Goal: Task Accomplishment & Management: Manage account settings

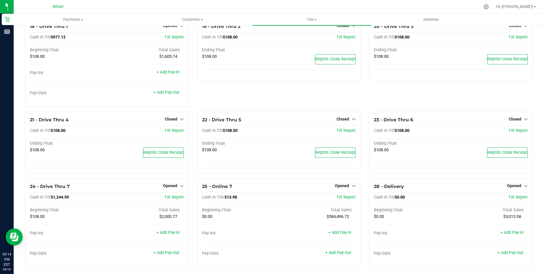
scroll to position [561, 0]
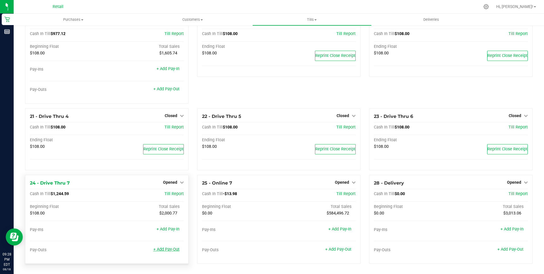
click at [163, 250] on link "+ Add Pay-Out" at bounding box center [166, 249] width 26 height 5
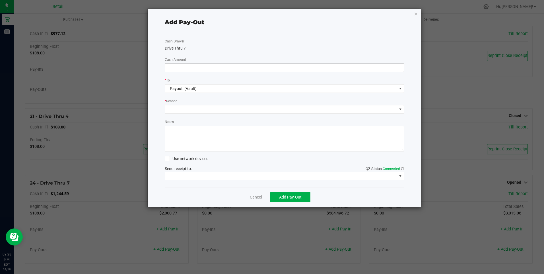
click at [175, 68] on input at bounding box center [284, 68] width 239 height 8
type input "$1,120.00"
click at [183, 110] on span at bounding box center [281, 109] width 232 height 8
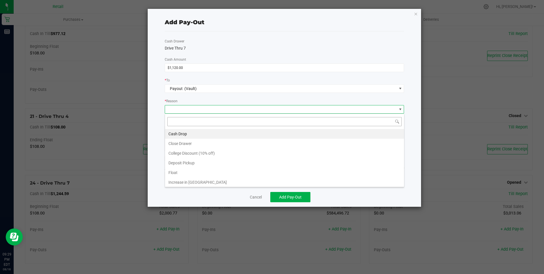
scroll to position [9, 239]
click at [184, 134] on li "Cash Drop" at bounding box center [284, 134] width 239 height 10
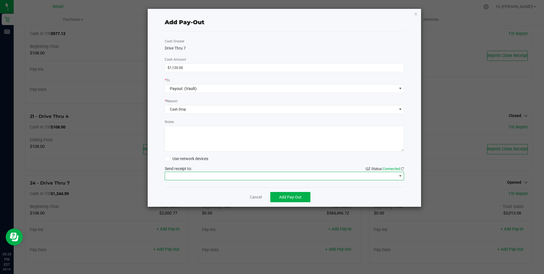
click at [214, 176] on span at bounding box center [281, 176] width 232 height 8
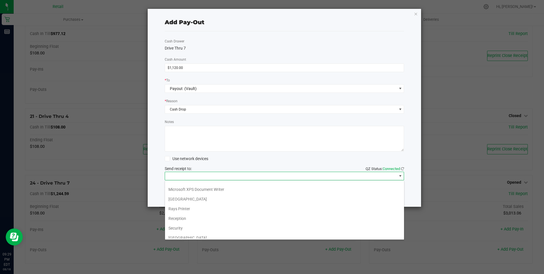
scroll to position [88, 0]
click at [217, 232] on Cutter "Star TSP143IIILAN Cutter" at bounding box center [284, 233] width 239 height 10
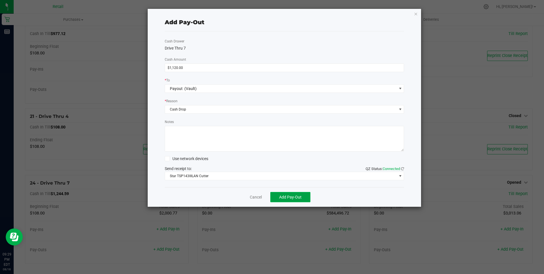
click at [282, 196] on span "Add Pay-Out" at bounding box center [290, 196] width 22 height 5
click at [253, 197] on link "Dismiss" at bounding box center [254, 197] width 14 height 6
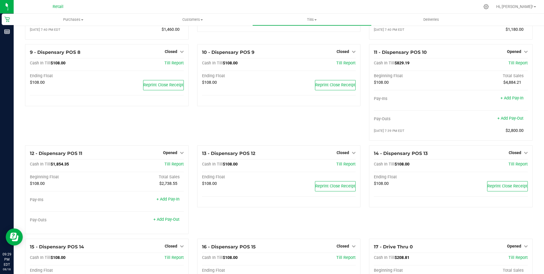
scroll to position [219, 0]
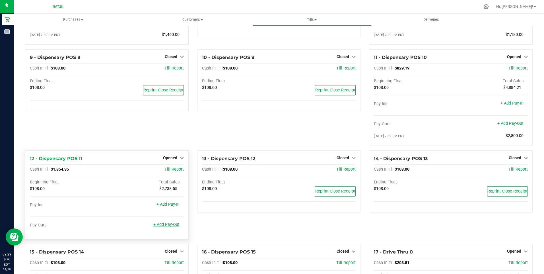
click at [168, 227] on link "+ Add Pay-Out" at bounding box center [166, 224] width 26 height 5
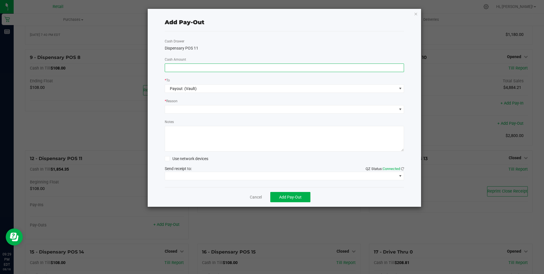
click at [181, 69] on input at bounding box center [284, 68] width 239 height 8
type input "$1,680.00"
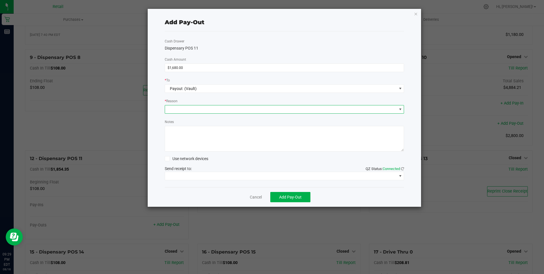
click at [189, 111] on span at bounding box center [281, 109] width 232 height 8
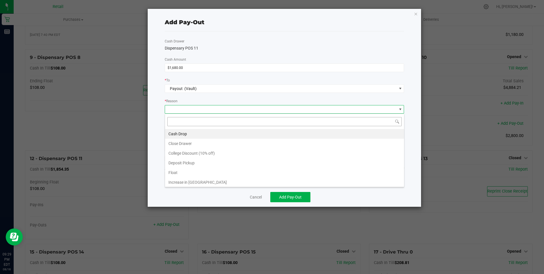
scroll to position [9, 239]
click at [176, 134] on li "Cash Drop" at bounding box center [284, 134] width 239 height 10
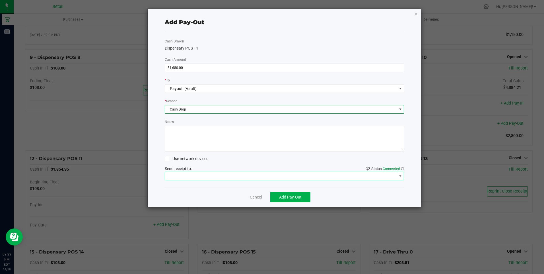
click at [196, 175] on span at bounding box center [281, 176] width 232 height 8
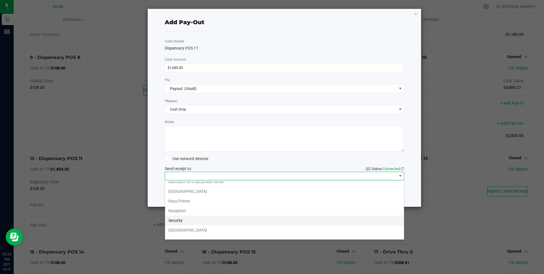
scroll to position [88, 0]
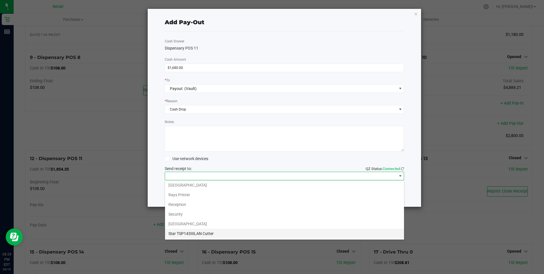
click at [206, 232] on Cutter "Star TSP143IIILAN Cutter" at bounding box center [284, 233] width 239 height 10
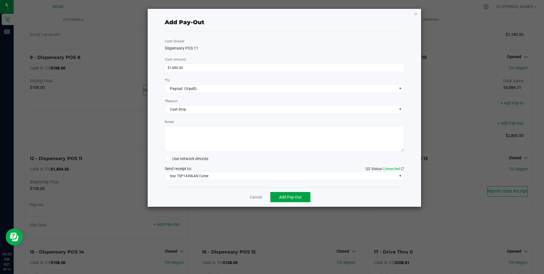
click at [288, 196] on span "Add Pay-Out" at bounding box center [290, 196] width 22 height 5
click at [254, 195] on link "Dismiss" at bounding box center [254, 197] width 14 height 6
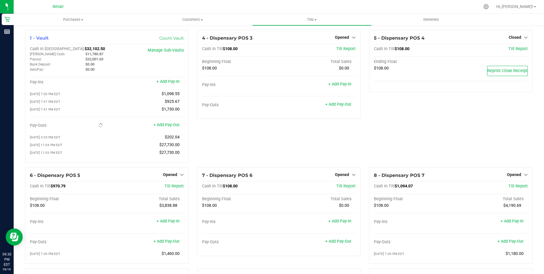
scroll to position [0, 0]
click at [340, 39] on span "Opened" at bounding box center [342, 38] width 14 height 5
click at [339, 50] on link "Close Till" at bounding box center [342, 50] width 15 height 5
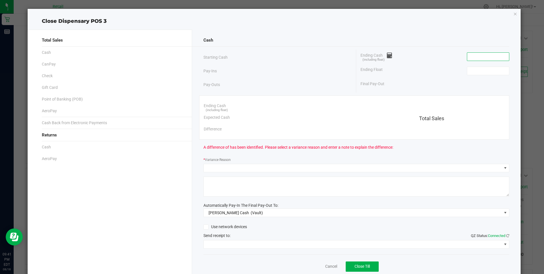
click at [488, 57] on input at bounding box center [488, 57] width 42 height 8
type input "$108.00"
click at [488, 69] on input at bounding box center [488, 71] width 42 height 8
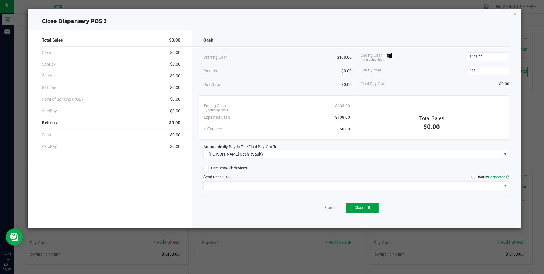
type input "$108.00"
click at [365, 210] on button "Close Till" at bounding box center [361, 207] width 33 height 10
click at [319, 207] on link "Dismiss" at bounding box center [319, 207] width 14 height 6
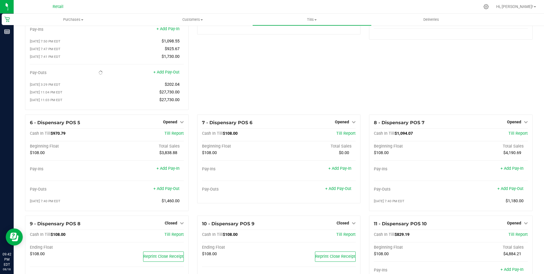
scroll to position [57, 0]
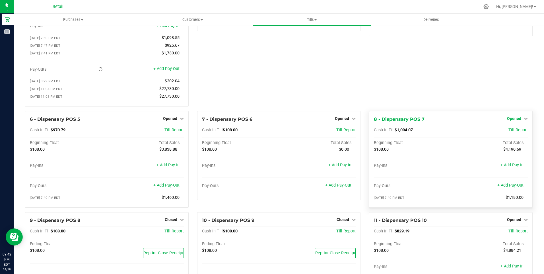
click at [507, 121] on span "Opened" at bounding box center [514, 118] width 14 height 5
click at [507, 132] on link "Close Till" at bounding box center [514, 130] width 15 height 5
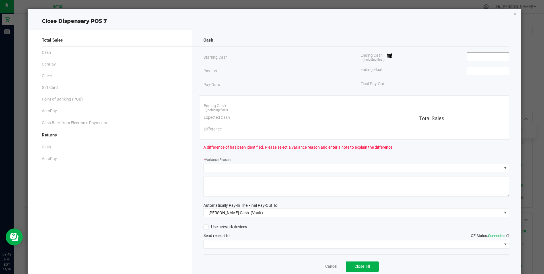
click at [479, 57] on input at bounding box center [488, 57] width 42 height 8
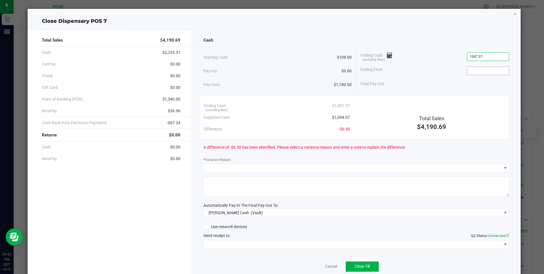
type input "$1,087.57"
click at [475, 74] on input at bounding box center [488, 71] width 42 height 8
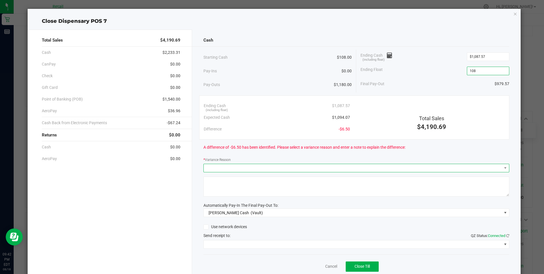
type input "$108.00"
click at [245, 165] on span at bounding box center [353, 168] width 298 height 8
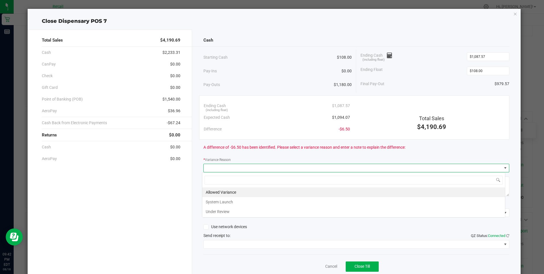
scroll to position [9, 303]
click at [224, 190] on li "Allowed Variance" at bounding box center [353, 192] width 303 height 10
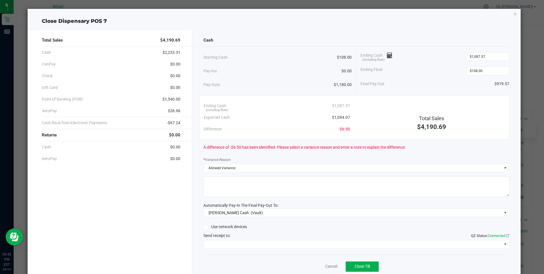
click at [224, 190] on textarea at bounding box center [356, 186] width 306 height 20
type textarea "/"
click at [266, 243] on span at bounding box center [353, 244] width 298 height 8
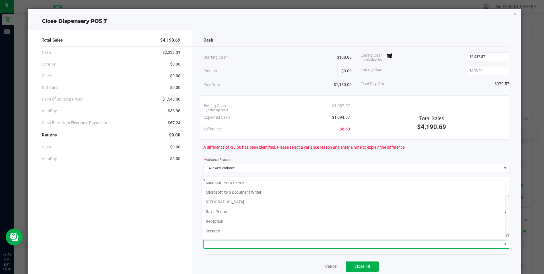
scroll to position [88, 0]
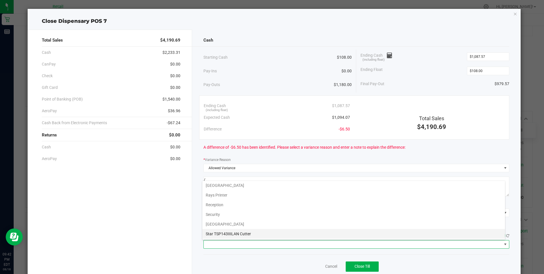
click at [266, 233] on Cutter "Star TSP143IIILAN Cutter" at bounding box center [353, 234] width 303 height 10
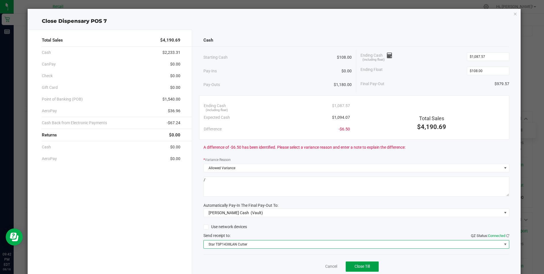
click at [359, 263] on button "Close Till" at bounding box center [361, 266] width 33 height 10
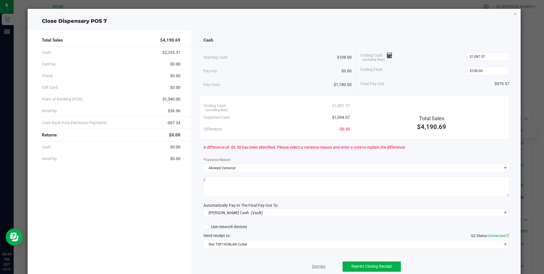
click at [313, 266] on link "Dismiss" at bounding box center [319, 266] width 14 height 6
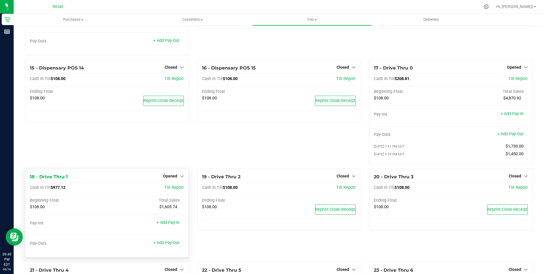
scroll to position [398, 0]
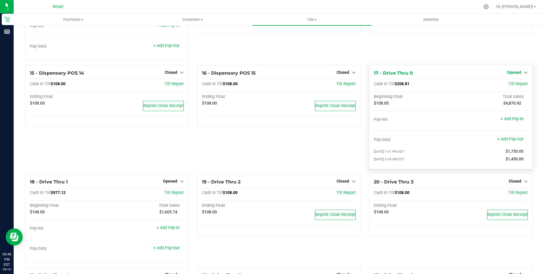
click at [509, 74] on span "Opened" at bounding box center [514, 72] width 14 height 5
click at [509, 86] on link "Close Till" at bounding box center [514, 84] width 15 height 5
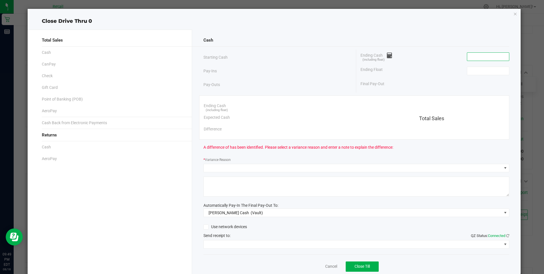
click at [487, 60] on input at bounding box center [488, 57] width 42 height 8
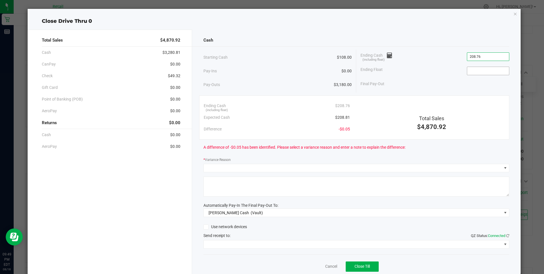
type input "$208.76"
click at [476, 70] on input at bounding box center [488, 71] width 42 height 8
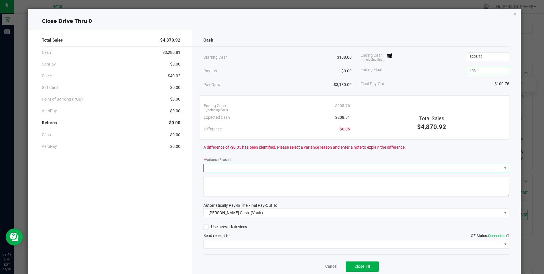
type input "$108.00"
click at [226, 170] on span at bounding box center [353, 168] width 298 height 8
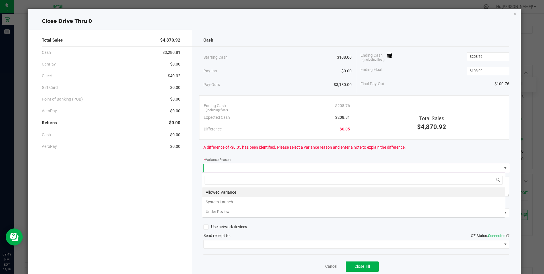
scroll to position [9, 303]
click at [215, 192] on li "Allowed Variance" at bounding box center [353, 192] width 303 height 10
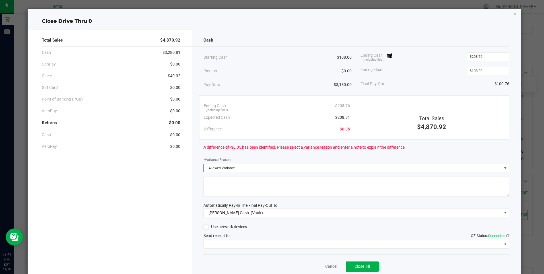
click at [215, 192] on textarea at bounding box center [356, 186] width 306 height 20
type textarea "."
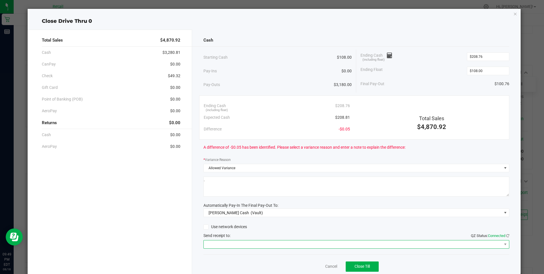
click at [248, 243] on span at bounding box center [353, 244] width 298 height 8
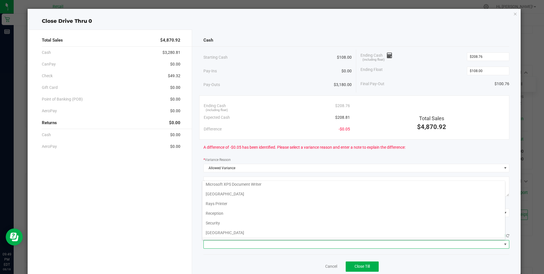
scroll to position [88, 0]
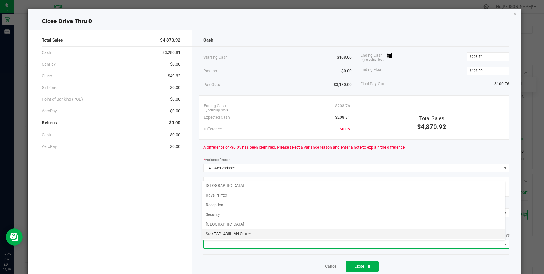
click at [251, 232] on Cutter "Star TSP143IIILAN Cutter" at bounding box center [353, 234] width 303 height 10
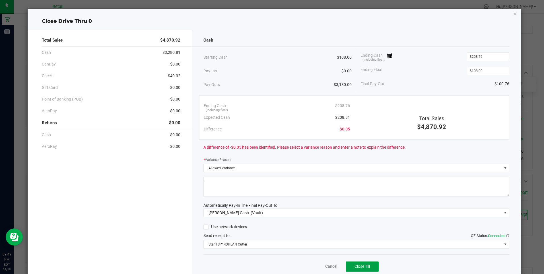
click at [358, 267] on span "Close Till" at bounding box center [361, 266] width 15 height 5
click at [316, 268] on link "Dismiss" at bounding box center [319, 266] width 14 height 6
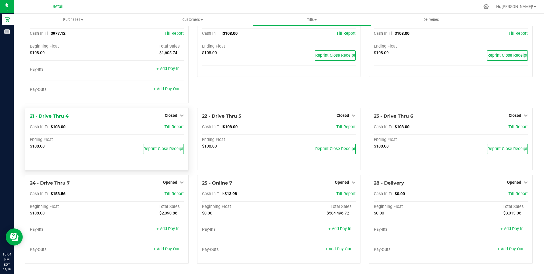
scroll to position [518, 0]
click at [172, 181] on span "Opened" at bounding box center [170, 182] width 14 height 5
click at [172, 192] on link "Close Till" at bounding box center [170, 193] width 15 height 5
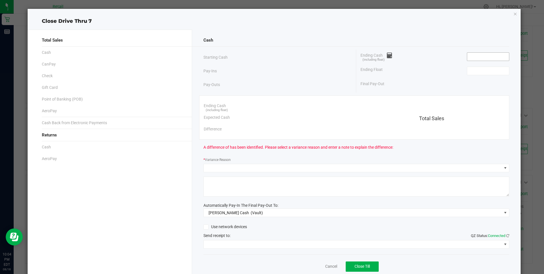
click at [475, 58] on input at bounding box center [488, 57] width 42 height 8
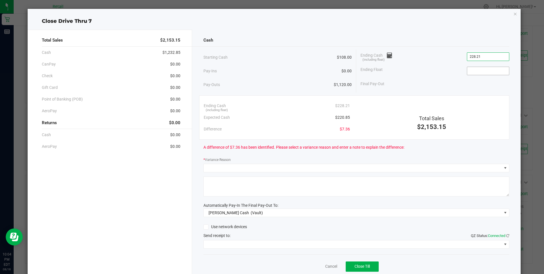
type input "$228.21"
click at [479, 72] on input at bounding box center [488, 71] width 42 height 8
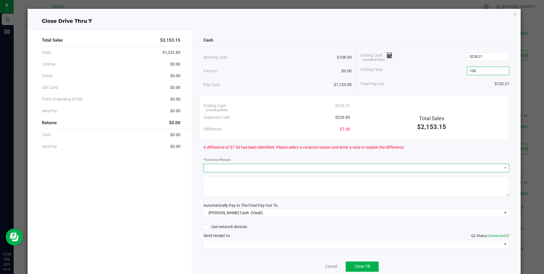
type input "$108.00"
click at [254, 167] on span at bounding box center [353, 168] width 298 height 8
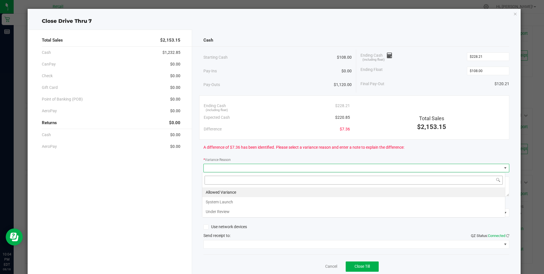
scroll to position [9, 303]
click at [225, 190] on li "Allowed Variance" at bounding box center [353, 192] width 303 height 10
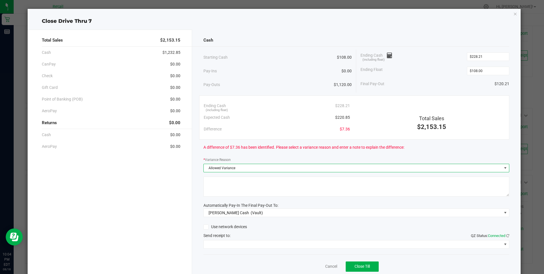
click at [225, 190] on textarea at bounding box center [356, 186] width 306 height 20
type textarea "/"
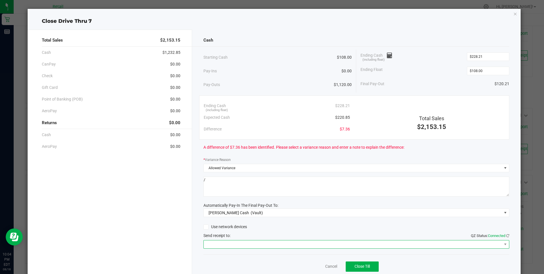
click at [221, 241] on span at bounding box center [353, 244] width 298 height 8
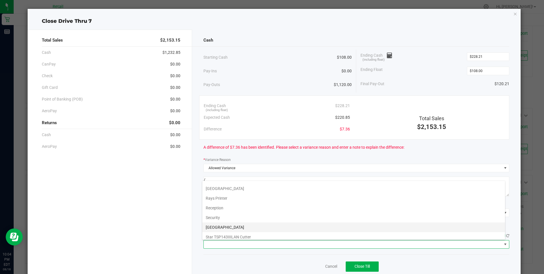
scroll to position [88, 0]
click at [240, 233] on Cutter "Star TSP143IIILAN Cutter" at bounding box center [353, 234] width 303 height 10
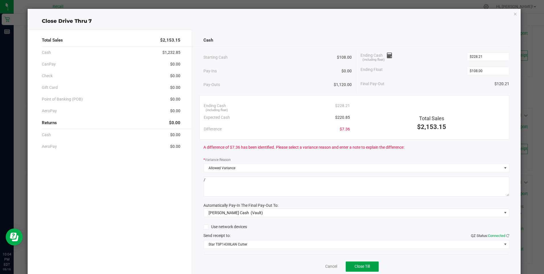
click at [354, 265] on span "Close Till" at bounding box center [361, 266] width 15 height 5
click at [314, 266] on link "Dismiss" at bounding box center [319, 266] width 14 height 6
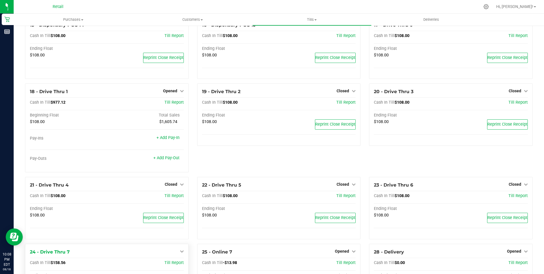
scroll to position [433, 0]
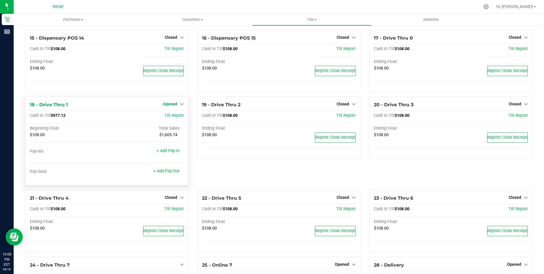
click at [173, 106] on span "Opened" at bounding box center [170, 104] width 14 height 5
click at [172, 118] on link "Close Till" at bounding box center [170, 115] width 15 height 5
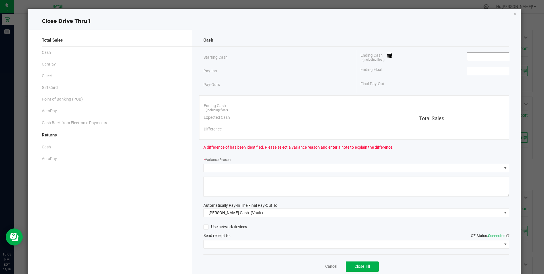
click at [483, 54] on input at bounding box center [488, 57] width 42 height 8
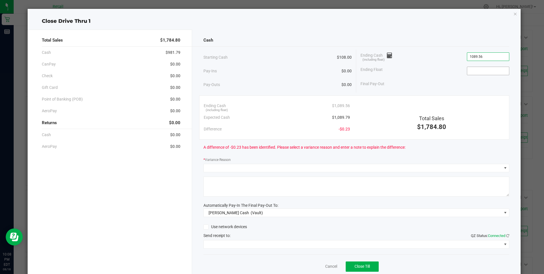
type input "$1,089.56"
click at [481, 74] on input at bounding box center [488, 71] width 42 height 8
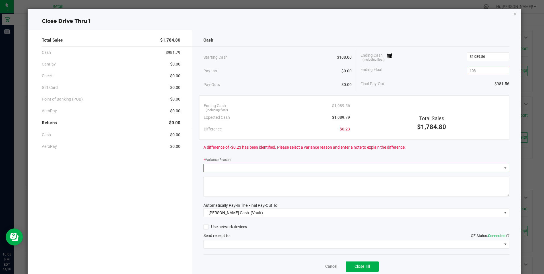
type input "$108.00"
click at [228, 169] on span at bounding box center [353, 168] width 298 height 8
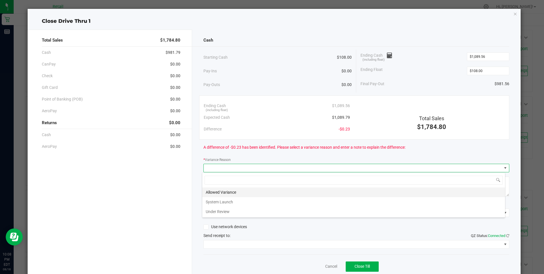
scroll to position [9, 303]
click at [218, 192] on li "Allowed Variance" at bounding box center [353, 192] width 303 height 10
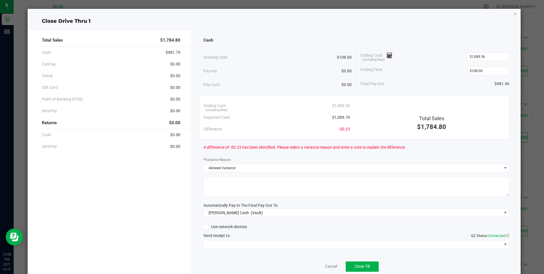
click at [218, 192] on textarea at bounding box center [356, 186] width 306 height 20
type textarea "/"
click at [232, 244] on span at bounding box center [353, 244] width 298 height 8
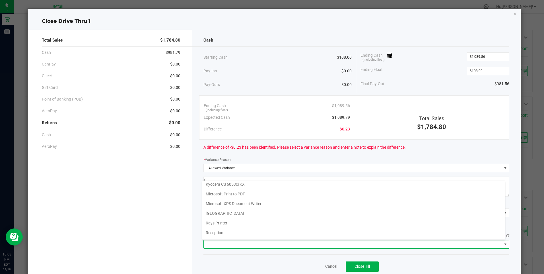
scroll to position [88, 0]
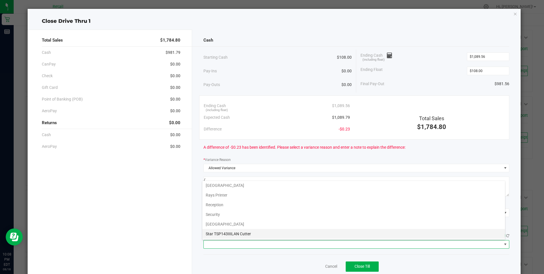
click at [239, 231] on Cutter "Star TSP143IIILAN Cutter" at bounding box center [353, 234] width 303 height 10
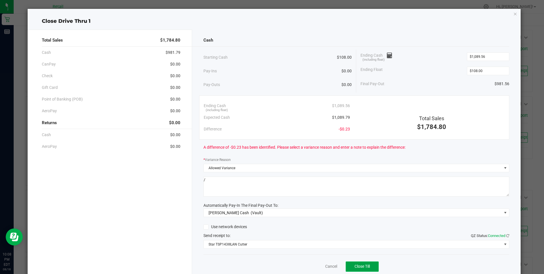
click at [354, 265] on span "Close Till" at bounding box center [361, 266] width 15 height 5
click at [317, 264] on link "Dismiss" at bounding box center [319, 266] width 14 height 6
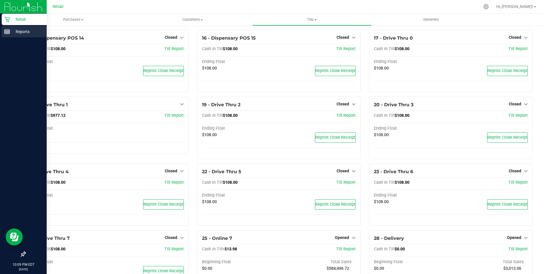
click at [10, 31] on rect at bounding box center [7, 32] width 5 height 4
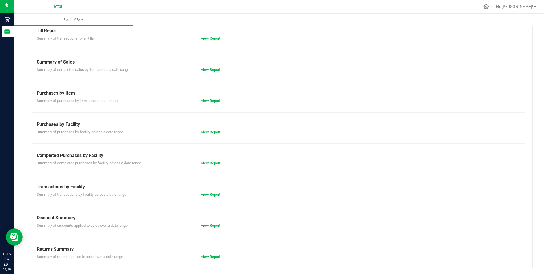
scroll to position [25, 0]
click at [207, 42] on div "Till Report Summary of transactions for all tills View Report Summary of Sales …" at bounding box center [278, 142] width 507 height 249
click at [207, 40] on link "View Report" at bounding box center [210, 38] width 19 height 4
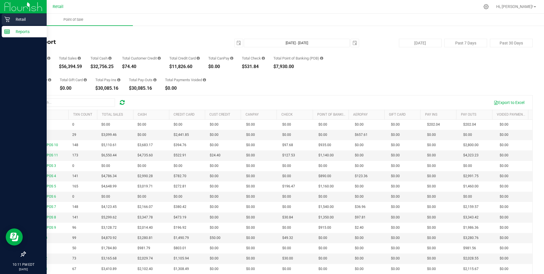
click at [13, 22] on p "Retail" at bounding box center [27, 19] width 34 height 7
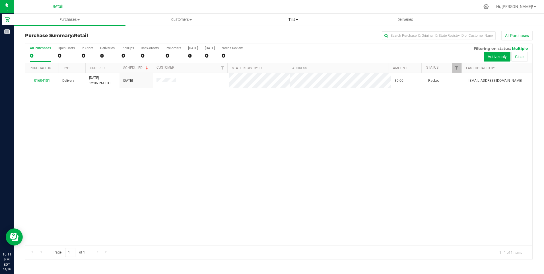
click at [293, 19] on span "Tills" at bounding box center [293, 19] width 111 height 5
click at [256, 34] on span "Manage tills" at bounding box center [256, 34] width 38 height 5
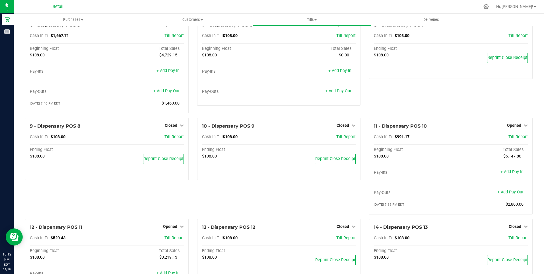
scroll to position [171, 0]
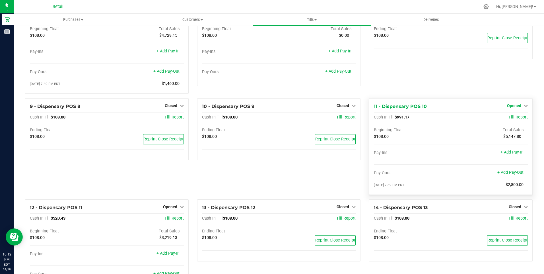
click at [513, 108] on span "Opened" at bounding box center [514, 105] width 14 height 5
click at [513, 119] on link "Close Till" at bounding box center [514, 117] width 15 height 5
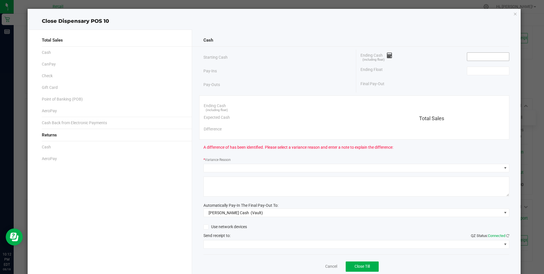
click at [477, 55] on input at bounding box center [488, 57] width 42 height 8
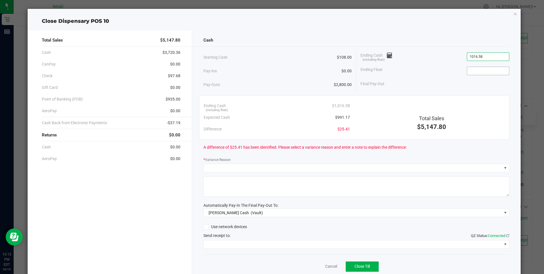
type input "$1,016.58"
click at [475, 69] on input at bounding box center [488, 71] width 42 height 8
type input "$108.00"
click at [419, 86] on div "Final Pay-Out $908.58" at bounding box center [434, 84] width 148 height 12
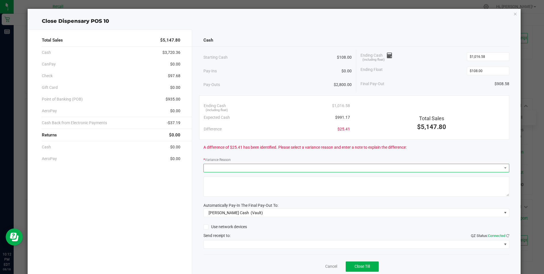
click at [216, 170] on span at bounding box center [353, 168] width 298 height 8
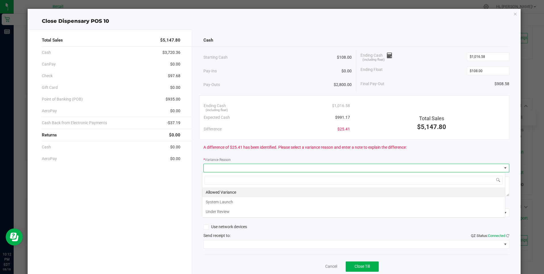
scroll to position [9, 303]
click at [222, 191] on li "Allowed Variance" at bounding box center [353, 192] width 303 height 10
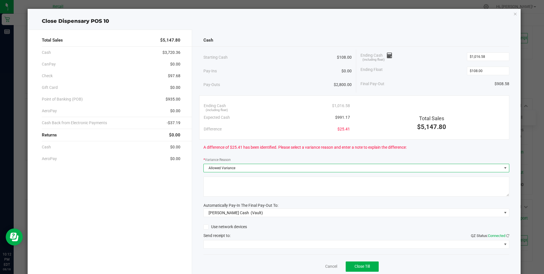
click at [226, 168] on span "Allowed Variance" at bounding box center [353, 168] width 298 height 8
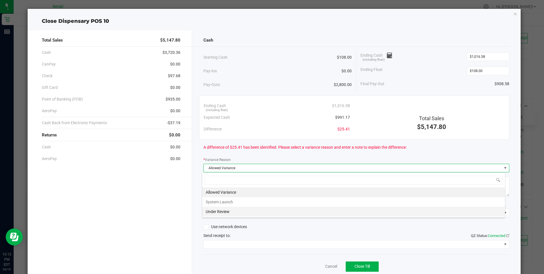
click at [223, 210] on li "Under Review" at bounding box center [353, 211] width 303 height 10
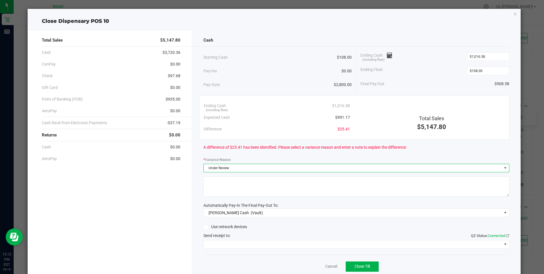
click at [222, 183] on textarea at bounding box center [356, 186] width 306 height 20
type textarea "/"
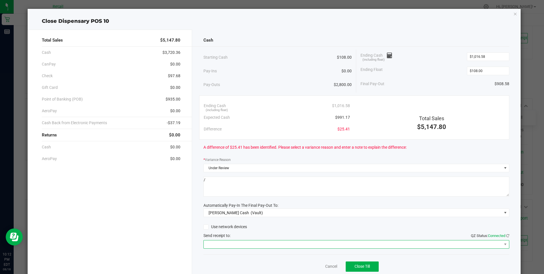
click at [235, 244] on span at bounding box center [353, 244] width 298 height 8
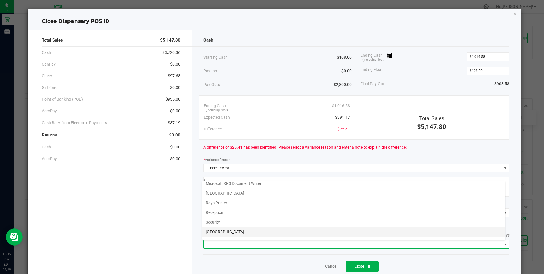
scroll to position [88, 0]
click at [239, 235] on Cutter "Star TSP143IIILAN Cutter" at bounding box center [353, 234] width 303 height 10
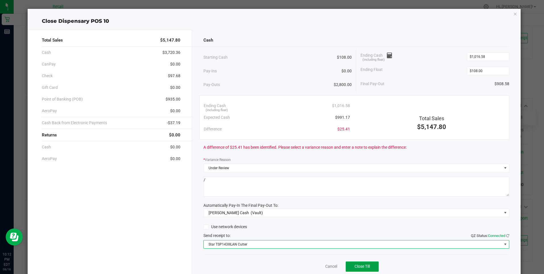
click at [359, 266] on span "Close Till" at bounding box center [361, 266] width 15 height 5
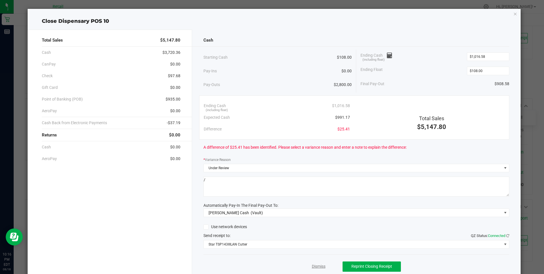
click at [316, 265] on link "Dismiss" at bounding box center [319, 266] width 14 height 6
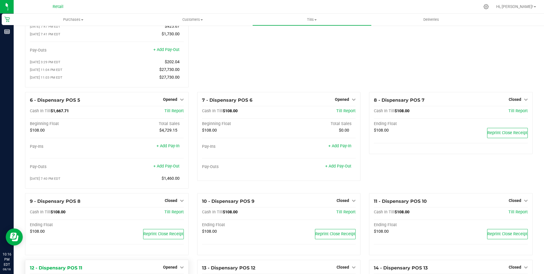
scroll to position [85, 0]
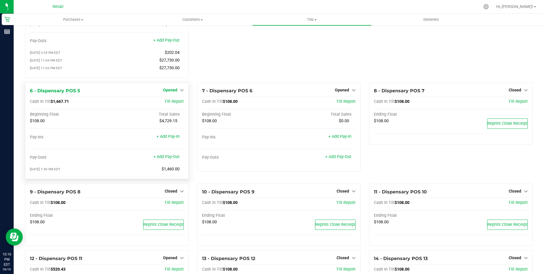
click at [166, 92] on span "Opened" at bounding box center [170, 90] width 14 height 5
click at [168, 104] on link "Close Till" at bounding box center [170, 101] width 15 height 5
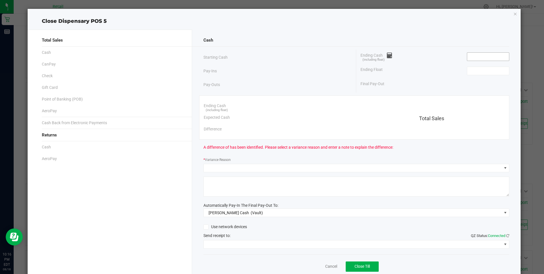
click at [475, 57] on input at bounding box center [488, 57] width 42 height 8
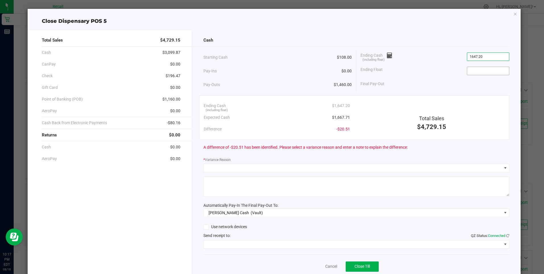
type input "$1,647.20"
click at [482, 72] on input at bounding box center [488, 71] width 42 height 8
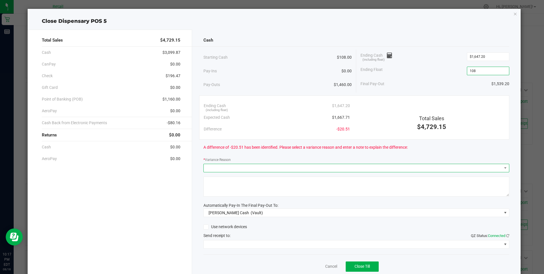
type input "$108.00"
click at [218, 168] on span at bounding box center [353, 168] width 298 height 8
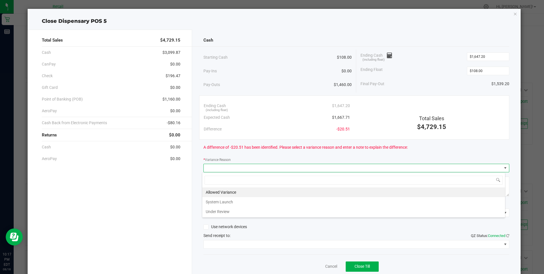
scroll to position [9, 303]
click at [219, 190] on li "Allowed Variance" at bounding box center [353, 192] width 303 height 10
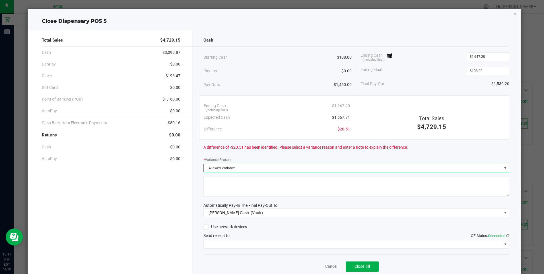
click at [219, 190] on textarea at bounding box center [356, 186] width 306 height 20
type textarea "/"
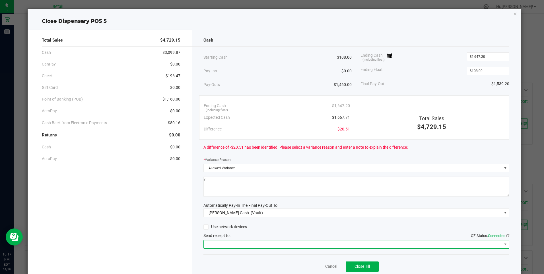
click at [236, 243] on span at bounding box center [353, 244] width 298 height 8
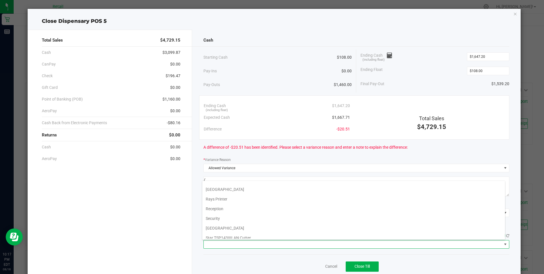
scroll to position [88, 0]
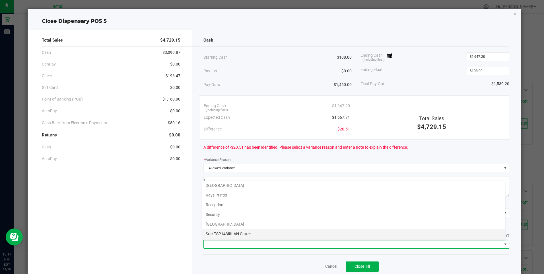
click at [244, 231] on Cutter "Star TSP143IIILAN Cutter" at bounding box center [353, 234] width 303 height 10
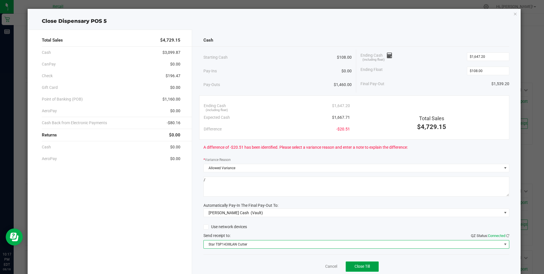
click at [356, 266] on span "Close Till" at bounding box center [361, 266] width 15 height 5
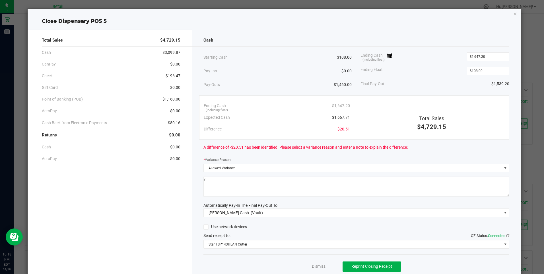
click at [315, 267] on link "Dismiss" at bounding box center [319, 266] width 14 height 6
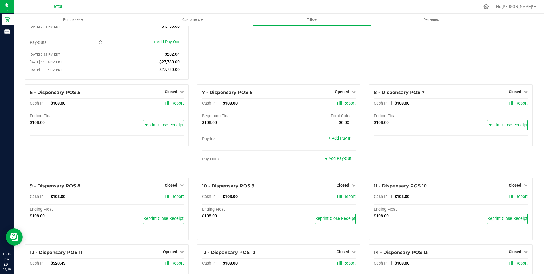
scroll to position [85, 0]
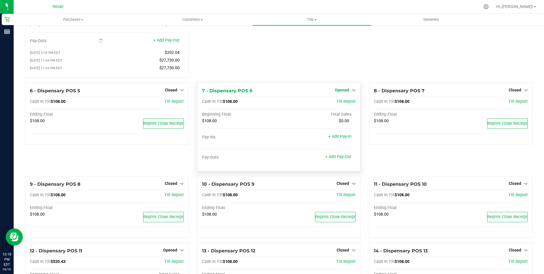
click at [343, 92] on span "Opened" at bounding box center [342, 90] width 14 height 5
click at [344, 104] on link "Close Till" at bounding box center [342, 101] width 15 height 5
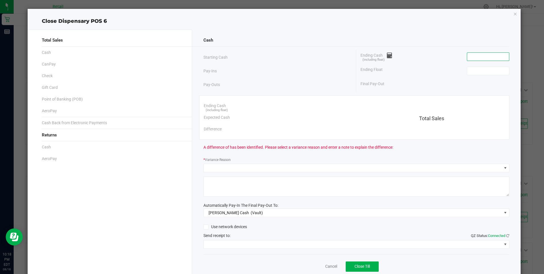
click at [480, 53] on input at bounding box center [488, 57] width 42 height 8
type input "$108.00"
click at [479, 71] on input at bounding box center [488, 71] width 42 height 8
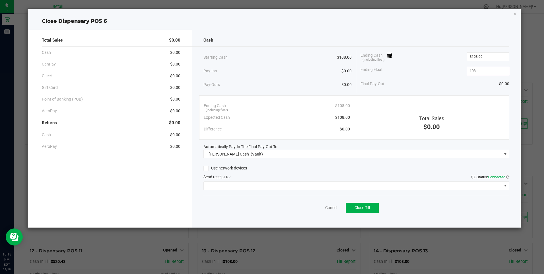
type input "$108.00"
click at [442, 85] on div "Final Pay-Out $0.00" at bounding box center [434, 84] width 148 height 12
click at [364, 208] on span "Close Till" at bounding box center [361, 207] width 15 height 5
click at [322, 208] on link "Dismiss" at bounding box center [319, 207] width 14 height 6
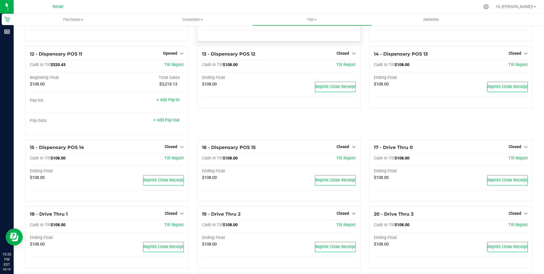
scroll to position [227, 0]
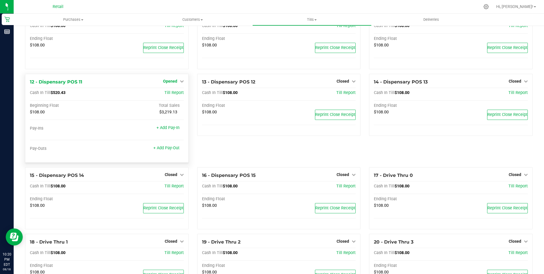
click at [177, 83] on link "Opened" at bounding box center [173, 81] width 21 height 5
click at [166, 94] on link "Close Till" at bounding box center [170, 92] width 15 height 5
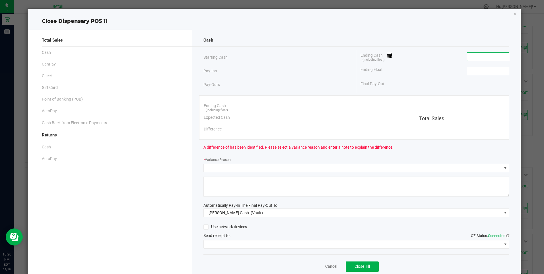
click at [469, 57] on input at bounding box center [488, 57] width 42 height 8
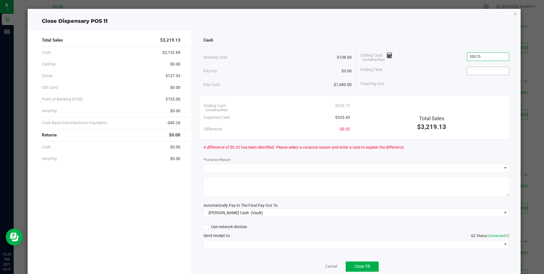
type input "$520.75"
click at [469, 73] on input at bounding box center [488, 71] width 42 height 8
type input "$108.00"
click at [432, 76] on div "Ending Float $108.00" at bounding box center [434, 71] width 148 height 14
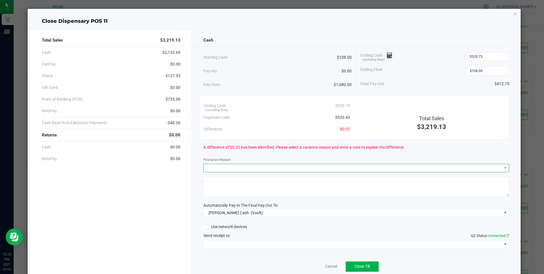
click at [234, 166] on span at bounding box center [353, 168] width 298 height 8
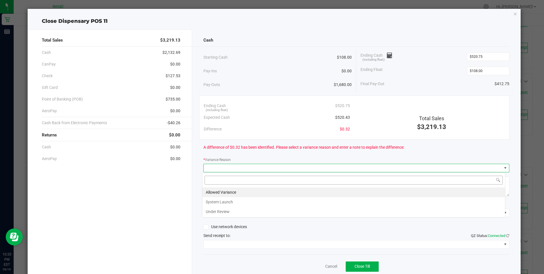
scroll to position [9, 303]
click at [227, 191] on li "Allowed Variance" at bounding box center [353, 192] width 303 height 10
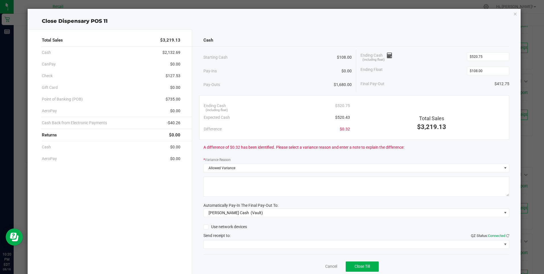
click at [227, 191] on textarea at bounding box center [356, 186] width 306 height 20
type textarea "/"
click at [227, 243] on span at bounding box center [353, 244] width 298 height 8
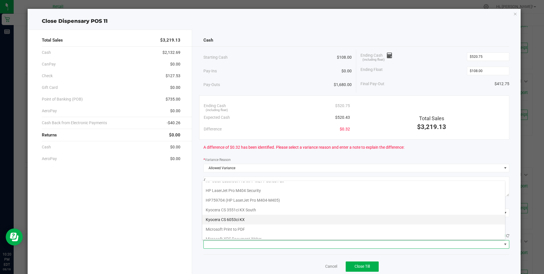
scroll to position [88, 0]
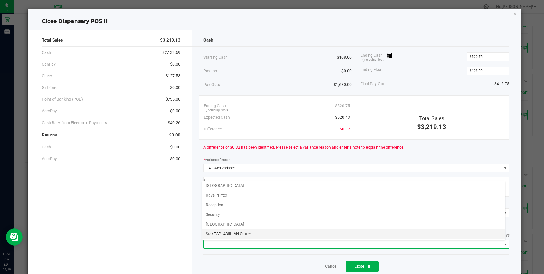
click at [241, 233] on Cutter "Star TSP143IIILAN Cutter" at bounding box center [353, 234] width 303 height 10
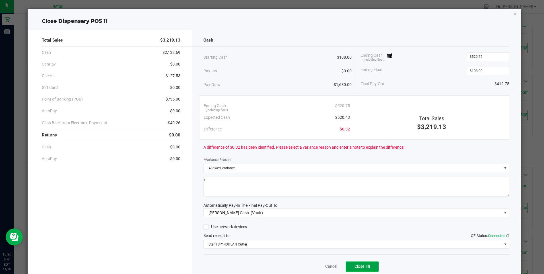
click at [354, 264] on span "Close Till" at bounding box center [361, 266] width 15 height 5
